Goal: Information Seeking & Learning: Learn about a topic

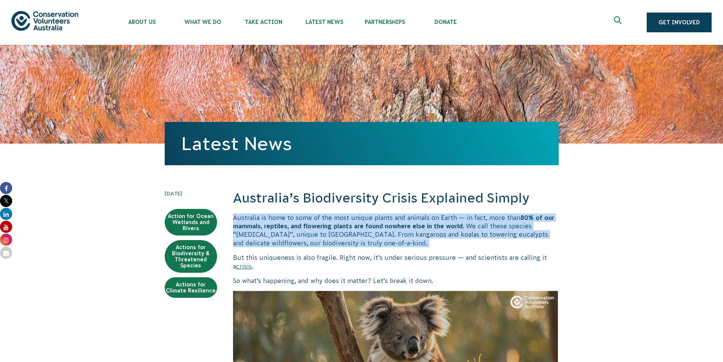
click at [358, 246] on p "Australia is home to some of the most unique plants and animals on Earth — in f…" at bounding box center [396, 230] width 326 height 34
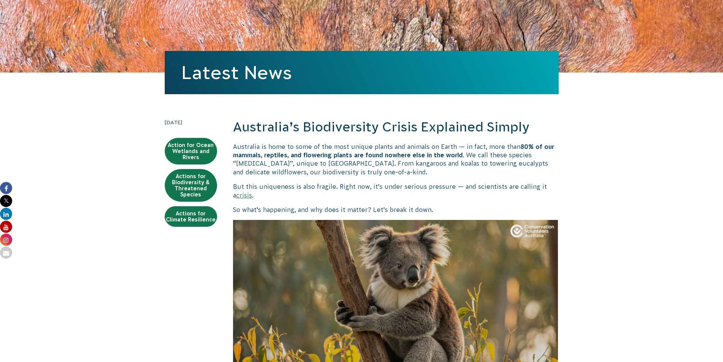
scroll to position [152, 0]
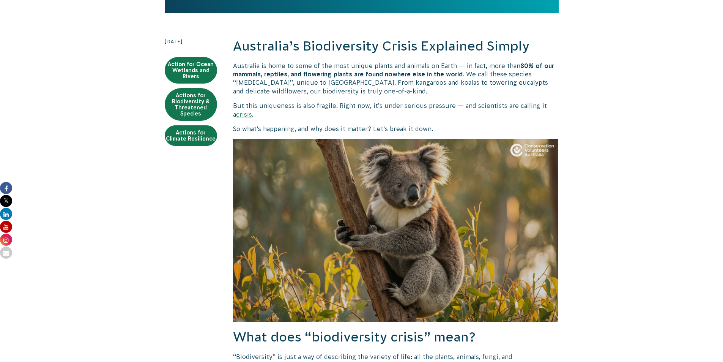
click at [364, 71] on b "80% of our mammals, reptiles, and flowering plants are found nowhere else in th…" at bounding box center [393, 69] width 321 height 15
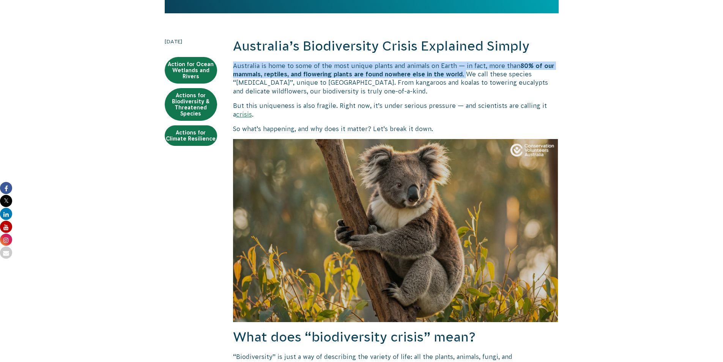
drag, startPoint x: 457, startPoint y: 70, endPoint x: 234, endPoint y: 66, distance: 222.4
click at [234, 66] on p "Australia is home to some of the most unique plants and animals on Earth — in f…" at bounding box center [396, 78] width 326 height 34
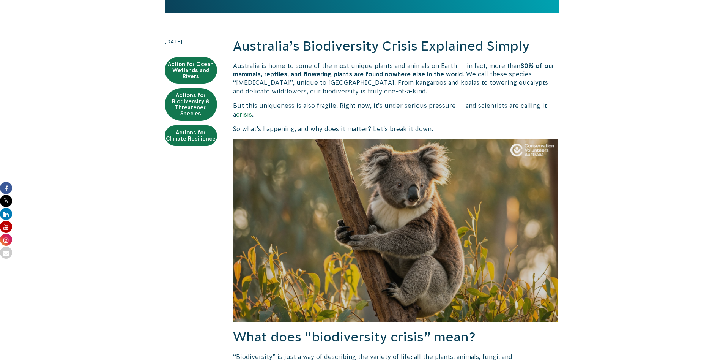
click at [362, 82] on p "Australia is home to some of the most unique plants and animals on Earth — in f…" at bounding box center [396, 78] width 326 height 34
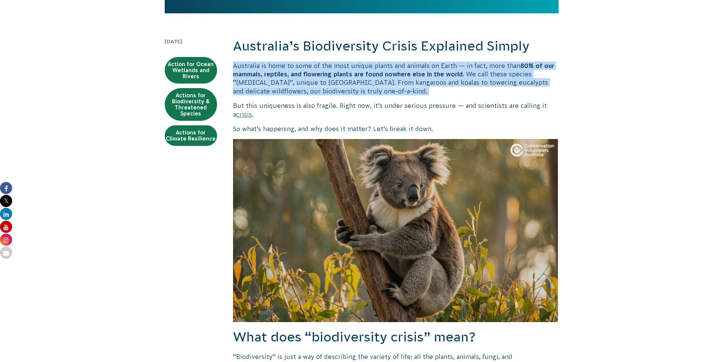
click at [362, 82] on p "Australia is home to some of the most unique plants and animals on Earth — in f…" at bounding box center [396, 78] width 326 height 34
click at [366, 90] on p "Australia is home to some of the most unique plants and animals on Earth — in f…" at bounding box center [396, 78] width 326 height 34
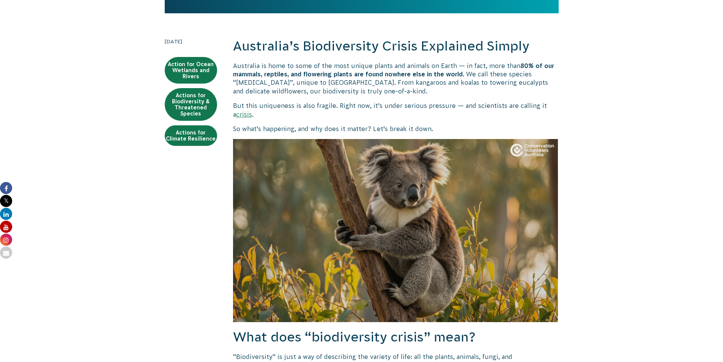
click at [371, 103] on p "But this uniqueness is also fragile. Right now, it’s under serious pressure — a…" at bounding box center [396, 109] width 326 height 17
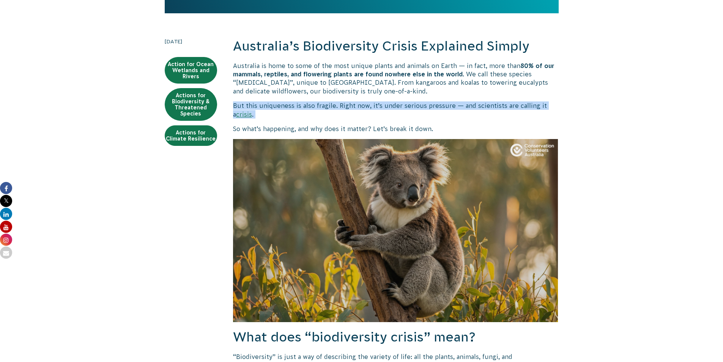
click at [371, 103] on p "But this uniqueness is also fragile. Right now, it’s under serious pressure — a…" at bounding box center [396, 109] width 326 height 17
click at [380, 117] on p "But this uniqueness is also fragile. Right now, it’s under serious pressure — a…" at bounding box center [396, 109] width 326 height 17
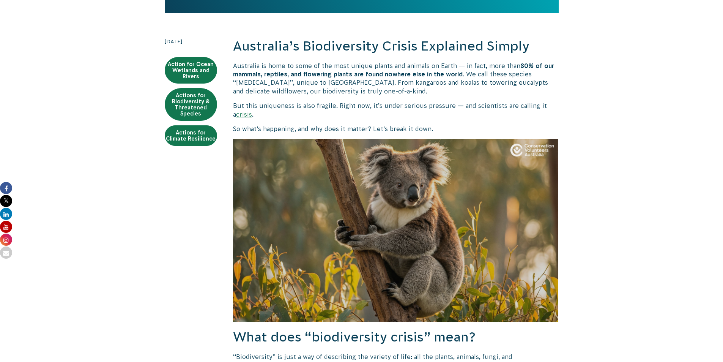
click at [378, 108] on p "But this uniqueness is also fragile. Right now, it’s under serious pressure — a…" at bounding box center [396, 109] width 326 height 17
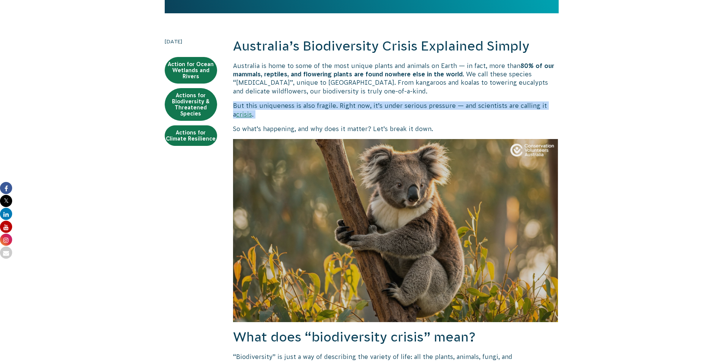
click at [378, 108] on p "But this uniqueness is also fragile. Right now, it’s under serious pressure — a…" at bounding box center [396, 109] width 326 height 17
click at [384, 117] on p "But this uniqueness is also fragile. Right now, it’s under serious pressure — a…" at bounding box center [396, 109] width 326 height 17
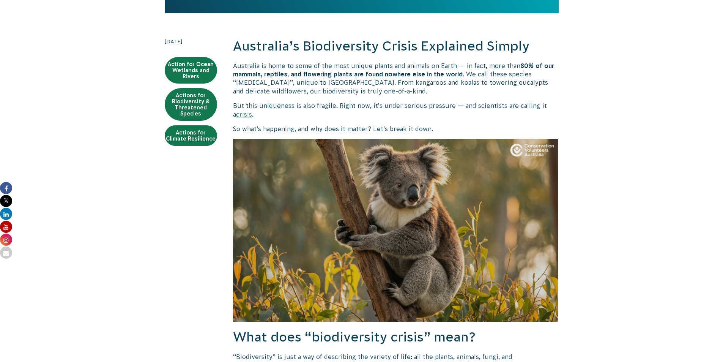
click at [238, 116] on link "crisis" at bounding box center [244, 114] width 16 height 7
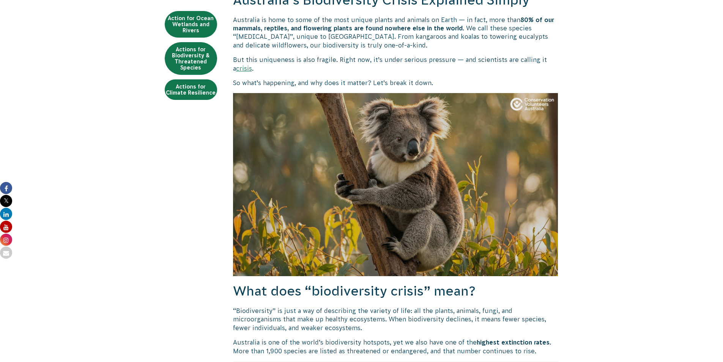
scroll to position [379, 0]
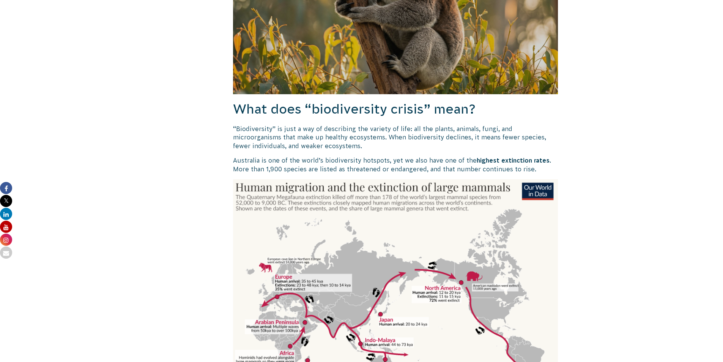
click at [348, 161] on p "Australia is one of the world’s biodiversity hotspots, yet we also have one of …" at bounding box center [396, 164] width 326 height 17
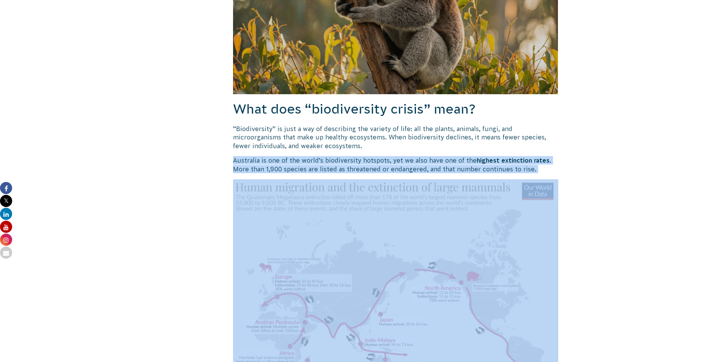
click at [348, 161] on p "Australia is one of the world’s biodiversity hotspots, yet we also have one of …" at bounding box center [396, 164] width 326 height 17
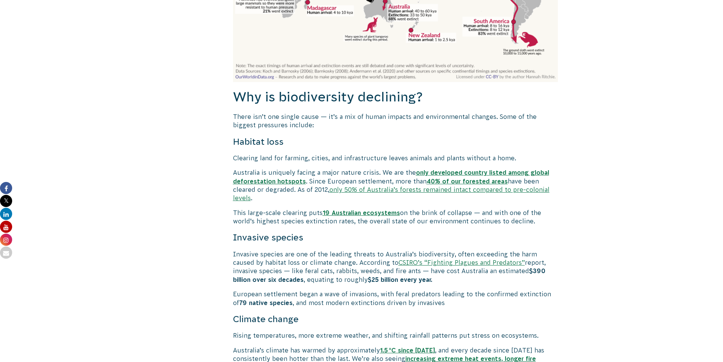
scroll to position [759, 0]
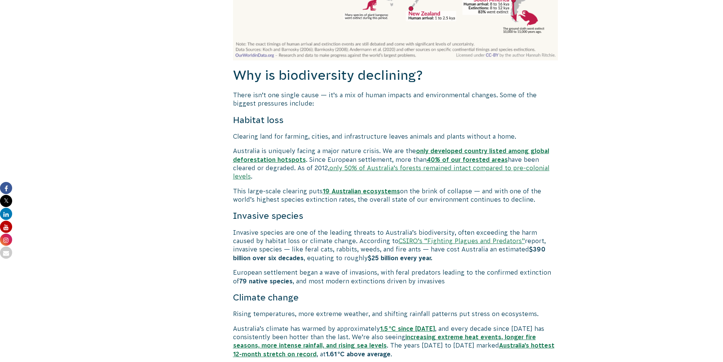
click at [299, 96] on p "There isn’t one single cause — it’s a mix of human impacts and environmental ch…" at bounding box center [396, 99] width 326 height 17
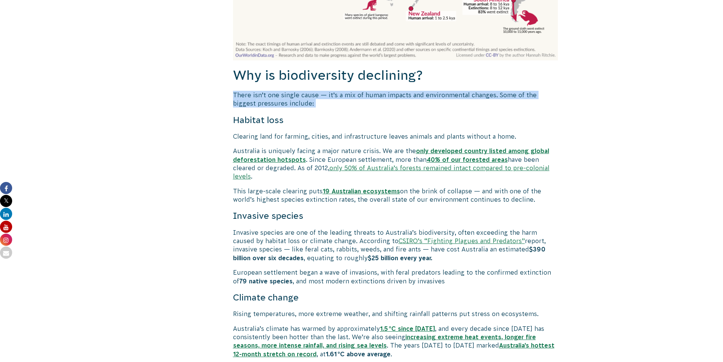
click at [299, 96] on p "There isn’t one single cause — it’s a mix of human impacts and environmental ch…" at bounding box center [396, 99] width 326 height 17
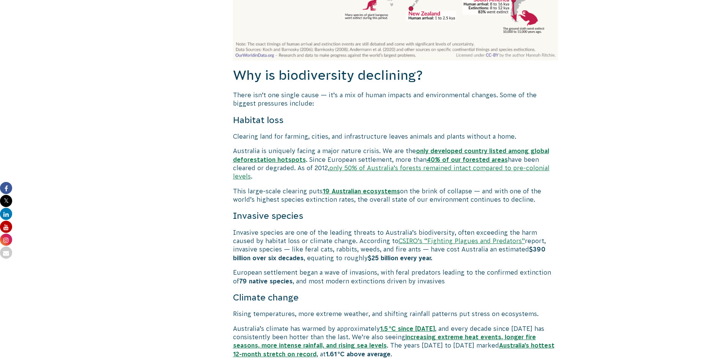
click at [312, 120] on h4 "Habitat loss" at bounding box center [396, 120] width 326 height 12
click at [313, 137] on p "Clearing land for farming, cities, and infrastructure leaves animals and plants…" at bounding box center [396, 136] width 326 height 8
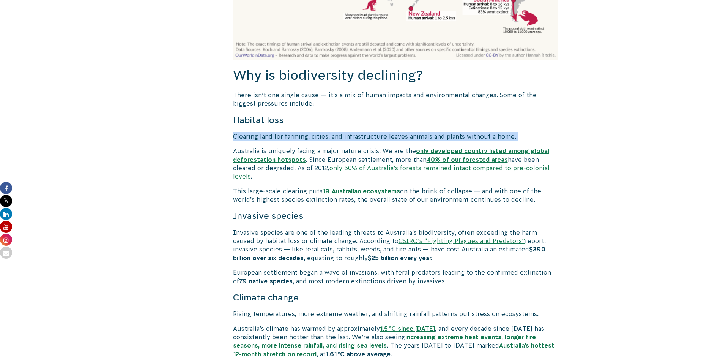
click at [313, 137] on p "Clearing land for farming, cities, and infrastructure leaves animals and plants…" at bounding box center [396, 136] width 326 height 8
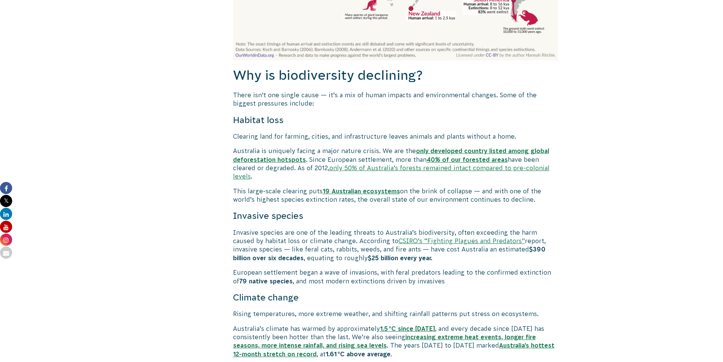
click at [318, 157] on p "Australia is uniquely facing a major nature crisis. We are the only developed c…" at bounding box center [396, 163] width 326 height 34
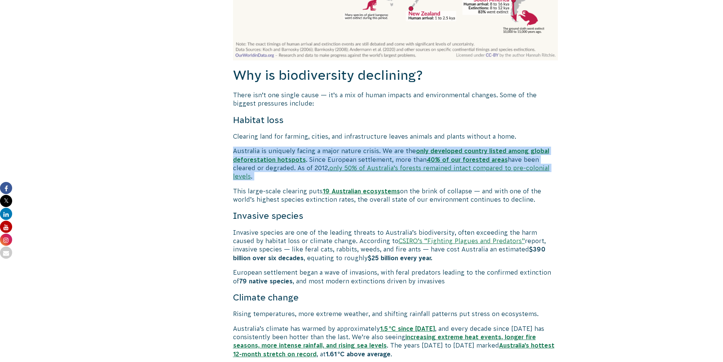
click at [318, 157] on p "Australia is uniquely facing a major nature crisis. We are the only developed c…" at bounding box center [396, 163] width 326 height 34
click at [318, 152] on p "Australia is uniquely facing a major nature crisis. We are the only developed c…" at bounding box center [396, 163] width 326 height 34
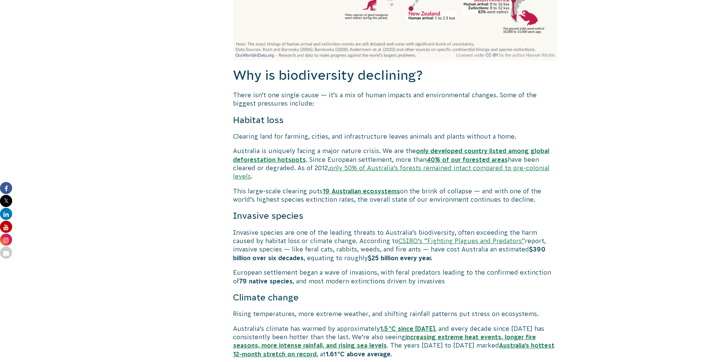
click at [318, 152] on p "Australia is uniquely facing a major nature crisis. We are the only developed c…" at bounding box center [396, 163] width 326 height 34
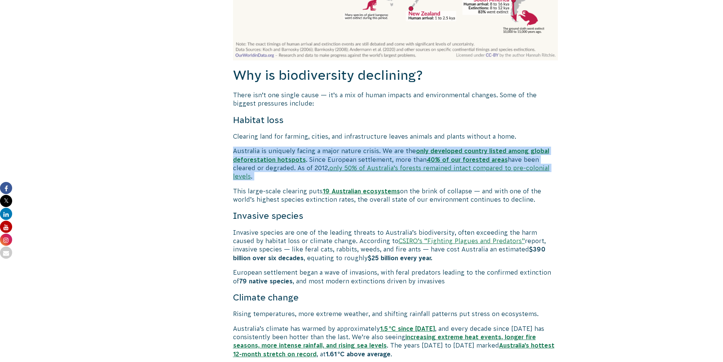
click at [318, 152] on p "Australia is uniquely facing a major nature crisis. We are the only developed c…" at bounding box center [396, 163] width 326 height 34
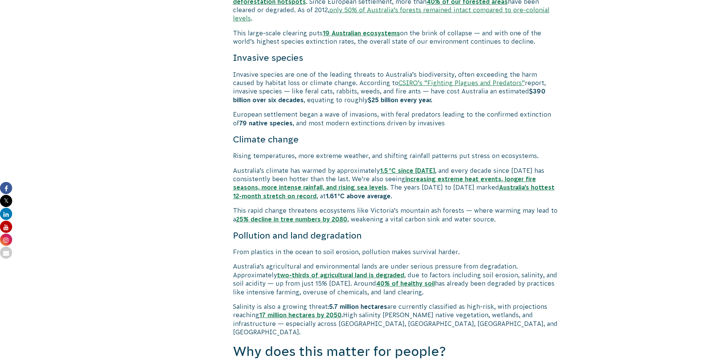
scroll to position [949, 0]
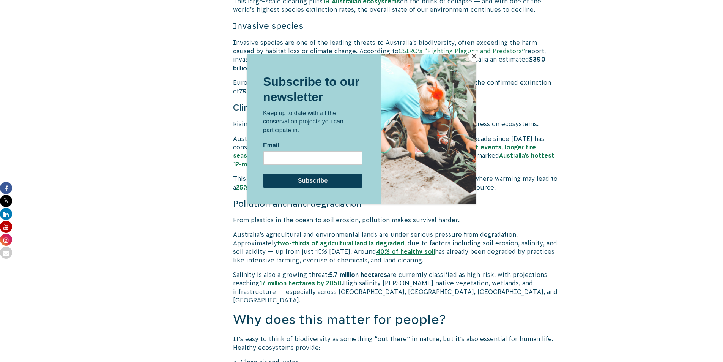
click at [475, 59] on button "Close" at bounding box center [473, 55] width 11 height 11
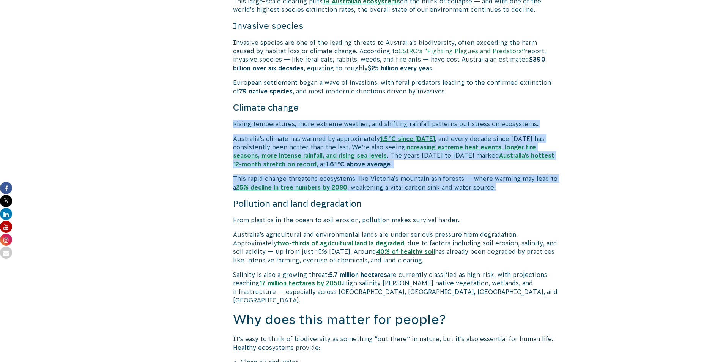
drag, startPoint x: 465, startPoint y: 99, endPoint x: 518, endPoint y: 178, distance: 95.1
click at [518, 178] on div "Australia’s Biodiversity Crisis Explained Simply Australia is home to some of t…" at bounding box center [396, 206] width 326 height 1932
click at [518, 178] on p "This rapid change threatens ecosystems like Victoria’s mountain ash forests — w…" at bounding box center [396, 182] width 326 height 17
drag, startPoint x: 518, startPoint y: 178, endPoint x: 481, endPoint y: 95, distance: 90.7
click at [481, 95] on div "Australia’s Biodiversity Crisis Explained Simply Australia is home to some of t…" at bounding box center [396, 206] width 326 height 1932
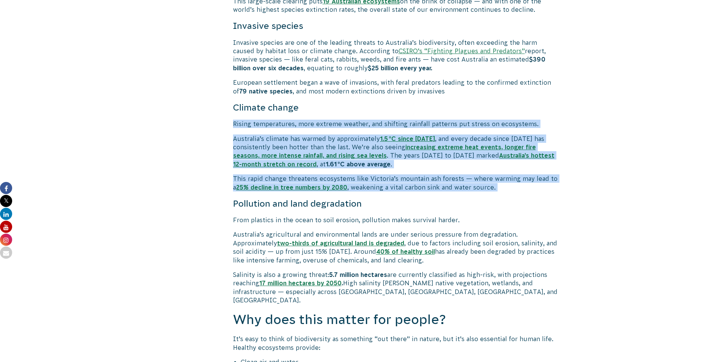
click at [519, 120] on p "Rising temperatures, more extreme weather, and shifting rainfall patterns put s…" at bounding box center [396, 124] width 326 height 8
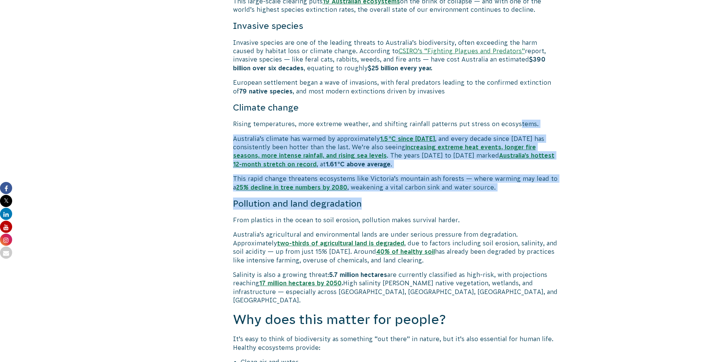
drag, startPoint x: 517, startPoint y: 105, endPoint x: 546, endPoint y: 185, distance: 84.5
click at [546, 185] on div "Australia’s Biodiversity Crisis Explained Simply Australia is home to some of t…" at bounding box center [396, 206] width 326 height 1932
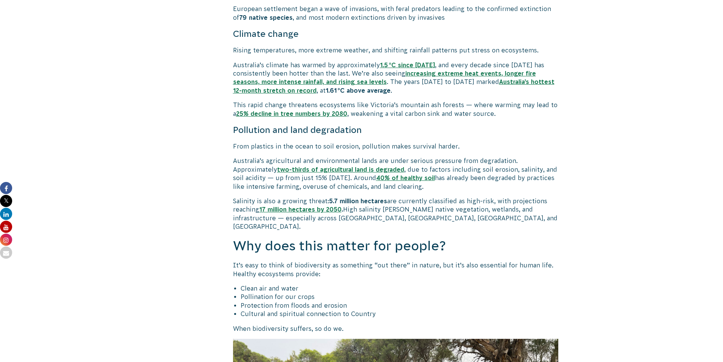
scroll to position [1025, 0]
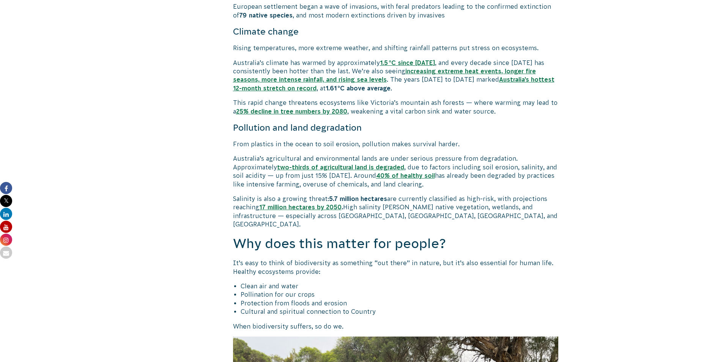
drag, startPoint x: 385, startPoint y: 297, endPoint x: 213, endPoint y: 269, distance: 174.6
click at [213, 270] on div "[DATE] Action for Ocean Wetlands and Rivers Actions for Biodiversity & Threaten…" at bounding box center [362, 148] width 410 height 1968
click at [396, 290] on li "Pollination for our crops" at bounding box center [400, 294] width 318 height 8
click at [425, 258] on p "It’s easy to think of biodiversity as something “out there” in nature, but it’s…" at bounding box center [396, 266] width 326 height 17
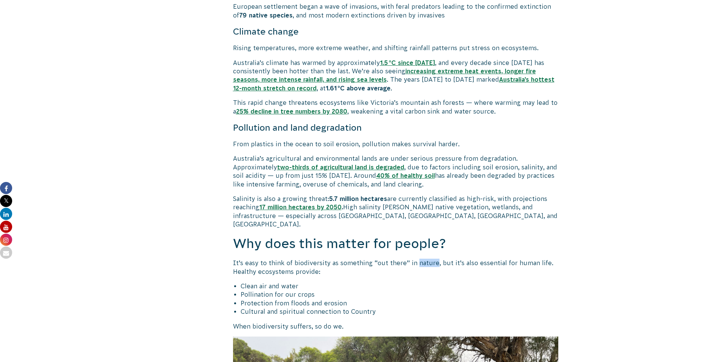
click at [428, 258] on p "It’s easy to think of biodiversity as something “out there” in nature, but it’s…" at bounding box center [396, 266] width 326 height 17
click at [431, 290] on li "Pollination for our crops" at bounding box center [400, 294] width 318 height 8
click at [430, 290] on li "Pollination for our crops" at bounding box center [400, 294] width 318 height 8
click at [339, 307] on li "Cultural and spiritual connection to Country" at bounding box center [400, 311] width 318 height 8
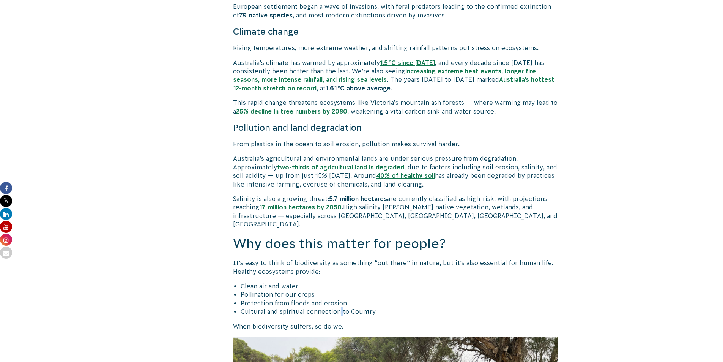
click at [339, 307] on li "Cultural and spiritual connection to Country" at bounding box center [400, 311] width 318 height 8
click at [406, 307] on li "Cultural and spiritual connection to Country" at bounding box center [400, 311] width 318 height 8
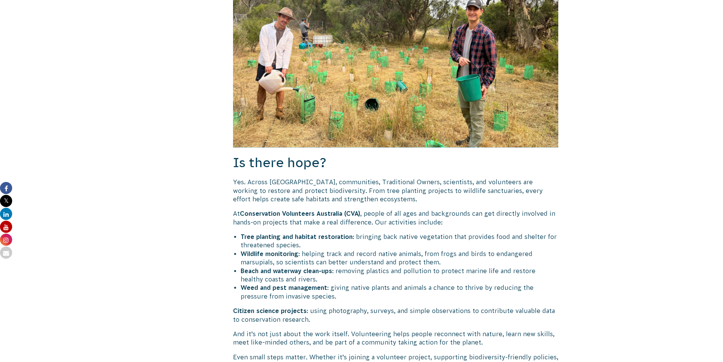
scroll to position [1404, 0]
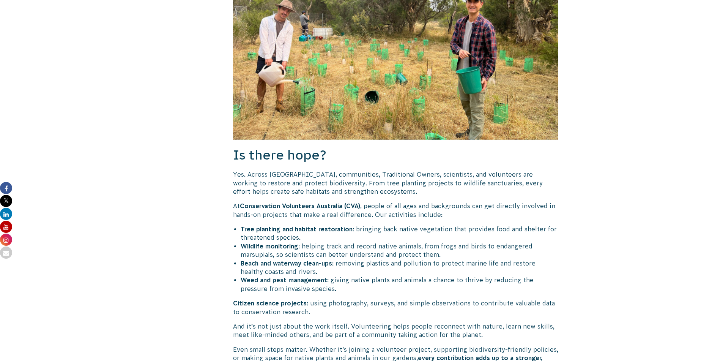
click at [314, 170] on p "Yes. Across [GEOGRAPHIC_DATA], communities, Traditional Owners, scientists, and…" at bounding box center [396, 182] width 326 height 25
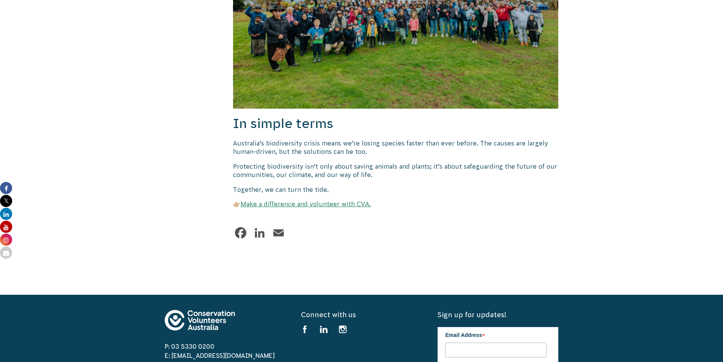
scroll to position [1897, 0]
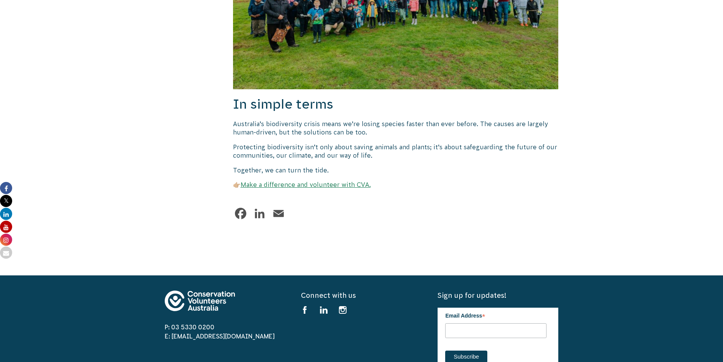
click at [361, 120] on p "Australia’s biodiversity crisis means we’re losing species faster than ever bef…" at bounding box center [396, 128] width 326 height 17
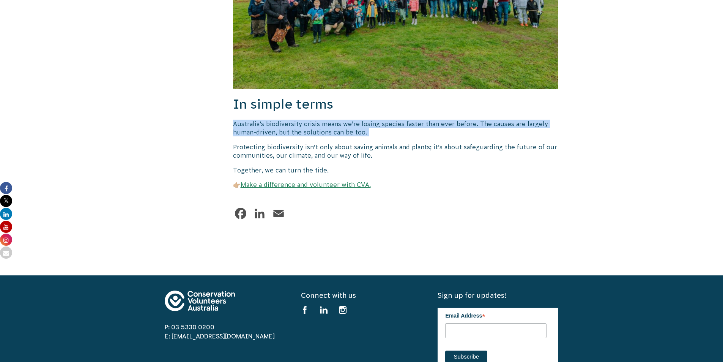
click at [361, 120] on p "Australia’s biodiversity crisis means we’re losing species faster than ever bef…" at bounding box center [396, 128] width 326 height 17
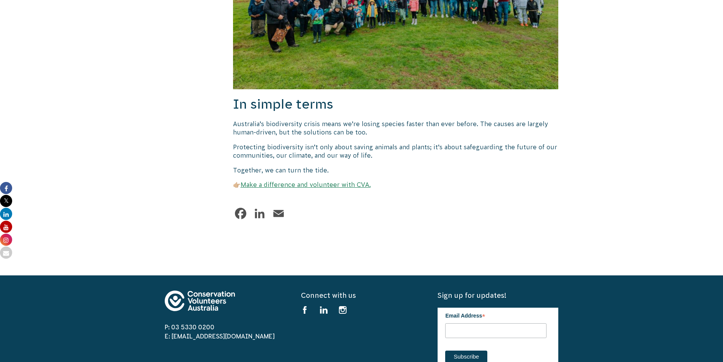
click at [364, 143] on p "Protecting biodiversity isn’t only about saving animals and plants; it’s about …" at bounding box center [396, 151] width 326 height 17
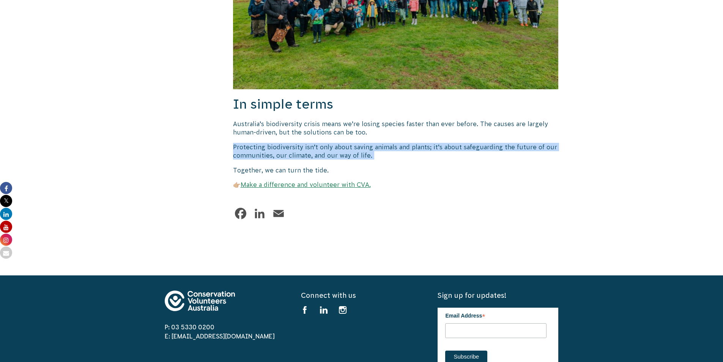
click at [364, 143] on p "Protecting biodiversity isn’t only about saving animals and plants; it’s about …" at bounding box center [396, 151] width 326 height 17
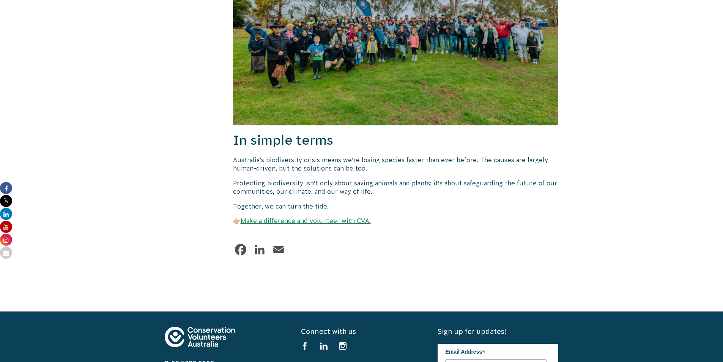
scroll to position [1859, 0]
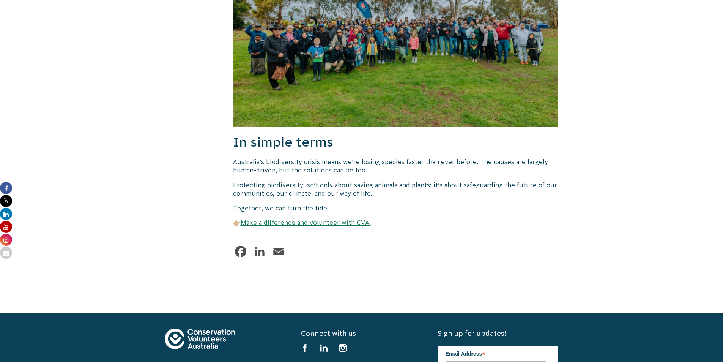
click at [373, 181] on p "Protecting biodiversity isn’t only about saving animals and plants; it’s about …" at bounding box center [396, 189] width 326 height 17
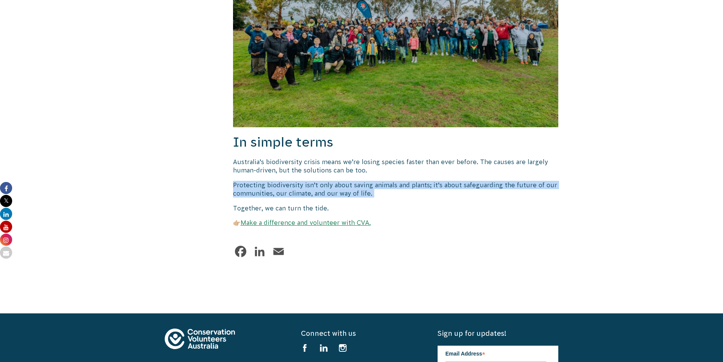
click at [373, 181] on p "Protecting biodiversity isn’t only about saving animals and plants; it’s about …" at bounding box center [396, 189] width 326 height 17
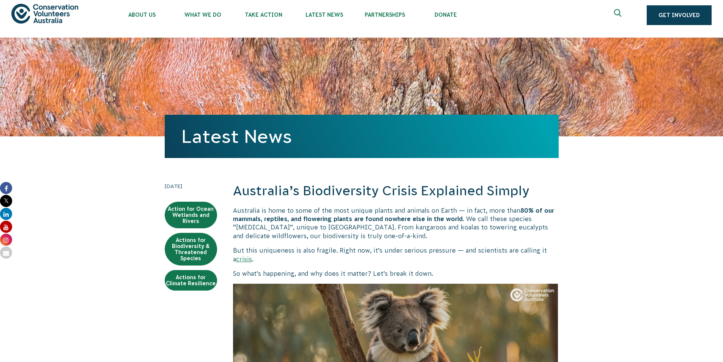
scroll to position [5, 0]
